Goal: Task Accomplishment & Management: Use online tool/utility

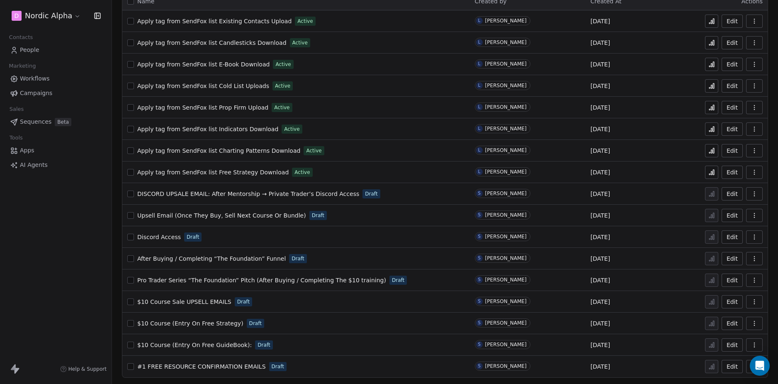
scroll to position [60, 0]
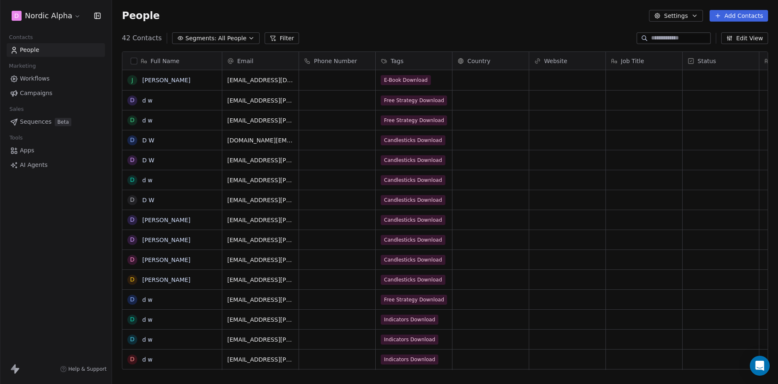
scroll to position [332, 660]
click at [59, 74] on link "Workflows" at bounding box center [56, 79] width 98 height 14
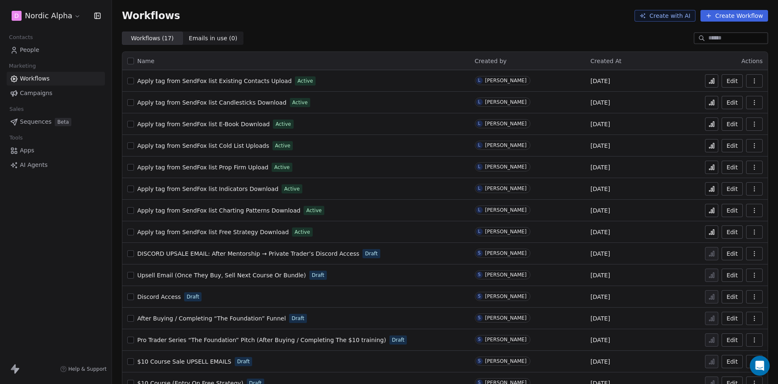
click at [62, 238] on div "D Nordic Alpha Contacts People Marketing Workflows Campaigns Sales Sequences Be…" at bounding box center [56, 192] width 112 height 384
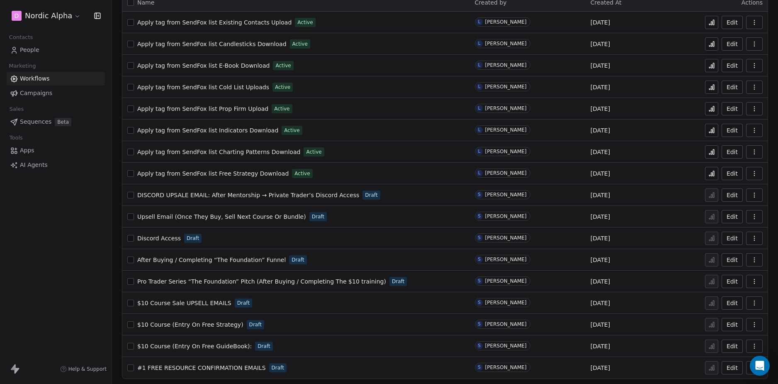
scroll to position [60, 0]
click at [75, 258] on div "D Nordic Alpha Contacts People Marketing Workflows Campaigns Sales Sequences Be…" at bounding box center [56, 192] width 112 height 384
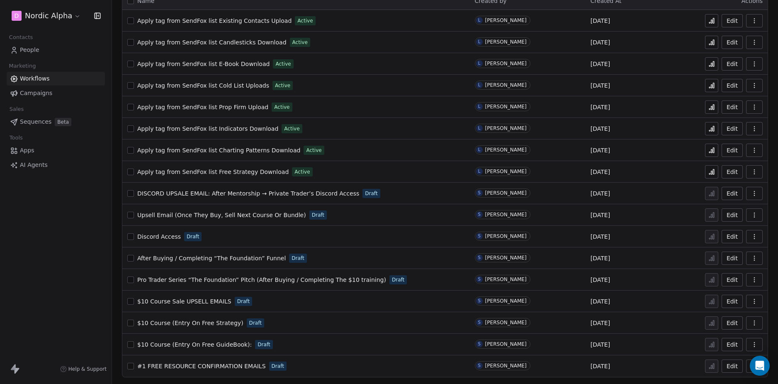
click at [76, 254] on div "D Nordic Alpha Contacts People Marketing Workflows Campaigns Sales Sequences Be…" at bounding box center [56, 192] width 112 height 384
click at [237, 217] on span "Upsell Email (Once They Buy, Sell Next Course Or Bundle)" at bounding box center [221, 215] width 169 height 7
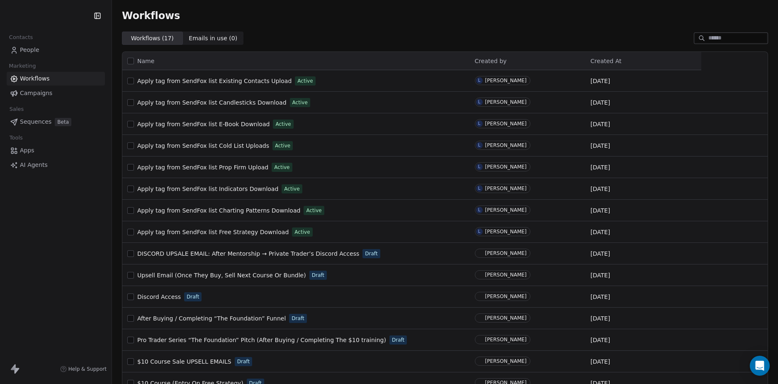
click at [65, 259] on div "Contacts People Marketing Workflows Campaigns Sales Sequences Beta Tools Apps A…" at bounding box center [56, 192] width 112 height 384
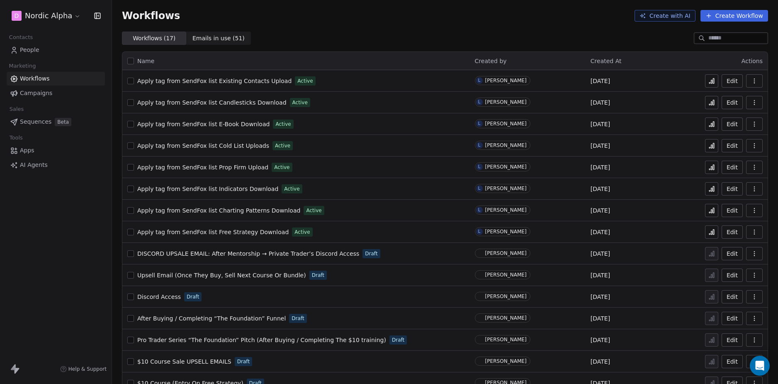
click at [60, 254] on div "D Nordic Alpha Contacts People Marketing Workflows Campaigns Sales Sequences Be…" at bounding box center [56, 192] width 112 height 384
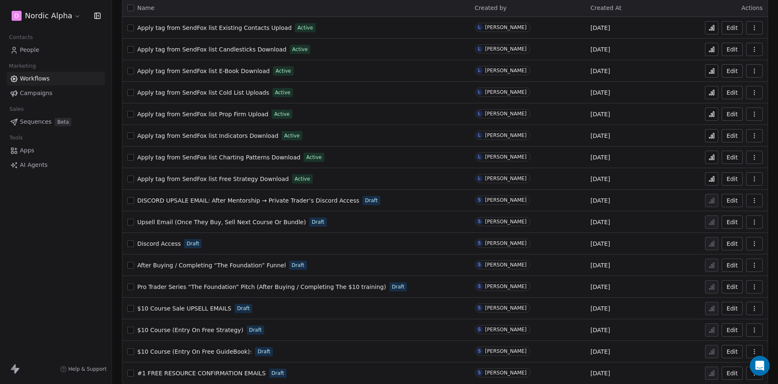
scroll to position [60, 0]
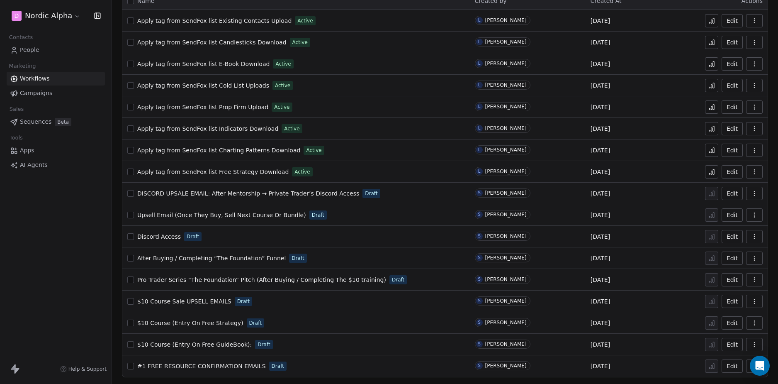
click at [65, 269] on div "D Nordic Alpha Contacts People Marketing Workflows Campaigns Sales Sequences Be…" at bounding box center [56, 192] width 112 height 384
click at [63, 269] on div "D Nordic Alpha Contacts People Marketing Workflows Campaigns Sales Sequences Be…" at bounding box center [56, 192] width 112 height 384
click at [64, 269] on div "D Nordic Alpha Contacts People Marketing Workflows Campaigns Sales Sequences Be…" at bounding box center [56, 192] width 112 height 384
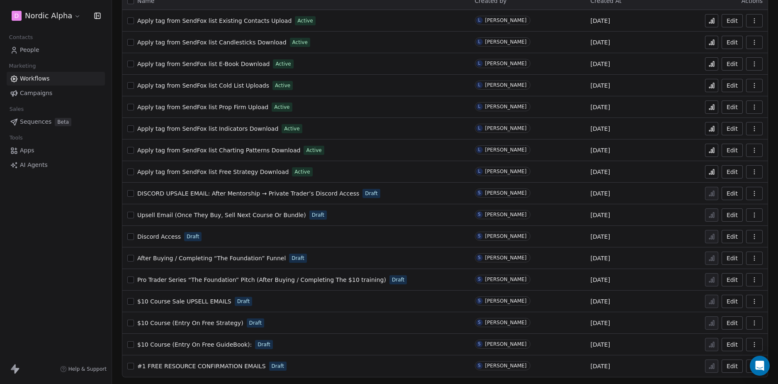
click at [64, 269] on div "D Nordic Alpha Contacts People Marketing Workflows Campaigns Sales Sequences Be…" at bounding box center [56, 192] width 112 height 384
click at [55, 239] on div "D Nordic Alpha Contacts People Marketing Workflows Campaigns Sales Sequences Be…" at bounding box center [56, 192] width 112 height 384
click at [51, 226] on div "D Nordic Alpha Contacts People Marketing Workflows Campaigns Sales Sequences Be…" at bounding box center [56, 192] width 112 height 384
click at [55, 241] on div "D Nordic Alpha Contacts People Marketing Workflows Campaigns Sales Sequences Be…" at bounding box center [56, 192] width 112 height 384
click at [48, 223] on div "D Nordic Alpha Contacts People Marketing Workflows Campaigns Sales Sequences Be…" at bounding box center [56, 192] width 112 height 384
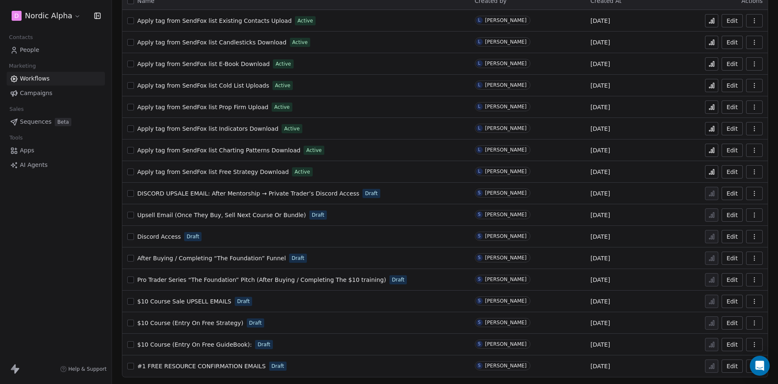
click at [48, 223] on div "D Nordic Alpha Contacts People Marketing Workflows Campaigns Sales Sequences Be…" at bounding box center [56, 192] width 112 height 384
click at [49, 237] on div "D Nordic Alpha Contacts People Marketing Workflows Campaigns Sales Sequences Be…" at bounding box center [56, 192] width 112 height 384
click at [51, 233] on div "D Nordic Alpha Contacts People Marketing Workflows Campaigns Sales Sequences Be…" at bounding box center [56, 192] width 112 height 384
click at [77, 236] on div "D Nordic Alpha Contacts People Marketing Workflows Campaigns Sales Sequences Be…" at bounding box center [56, 192] width 112 height 384
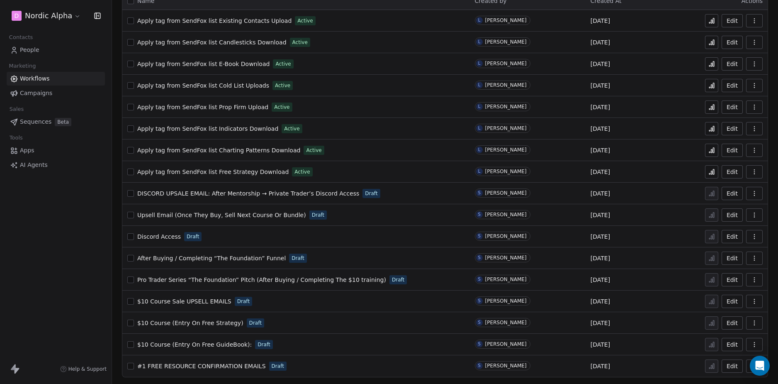
click at [77, 236] on div "D Nordic Alpha Contacts People Marketing Workflows Campaigns Sales Sequences Be…" at bounding box center [56, 192] width 112 height 384
click at [54, 254] on div "D Nordic Alpha Contacts People Marketing Workflows Campaigns Sales Sequences Be…" at bounding box center [56, 192] width 112 height 384
click at [68, 224] on div "D Nordic Alpha Contacts People Marketing Workflows Campaigns Sales Sequences Be…" at bounding box center [56, 192] width 112 height 384
click at [72, 237] on div "D Nordic Alpha Contacts People Marketing Workflows Campaigns Sales Sequences Be…" at bounding box center [56, 192] width 112 height 384
click at [68, 234] on div "D Nordic Alpha Contacts People Marketing Workflows Campaigns Sales Sequences Be…" at bounding box center [56, 192] width 112 height 384
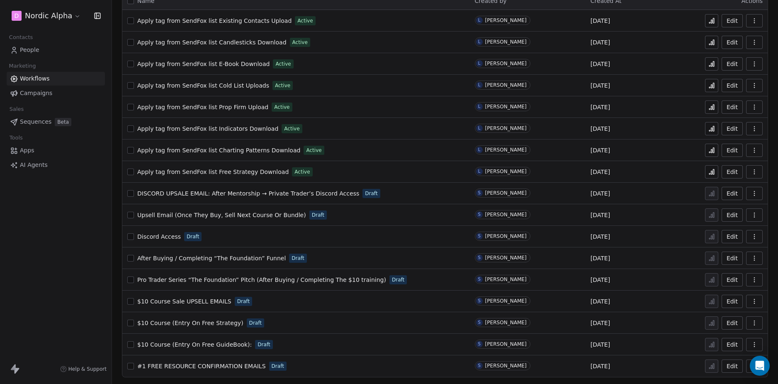
click at [68, 234] on div "D Nordic Alpha Contacts People Marketing Workflows Campaigns Sales Sequences Be…" at bounding box center [56, 192] width 112 height 384
click at [21, 236] on div "D Nordic Alpha Contacts People Marketing Workflows Campaigns Sales Sequences Be…" at bounding box center [56, 192] width 112 height 384
click at [161, 238] on span "Discord Access" at bounding box center [159, 236] width 44 height 7
